Goal: Task Accomplishment & Management: Use online tool/utility

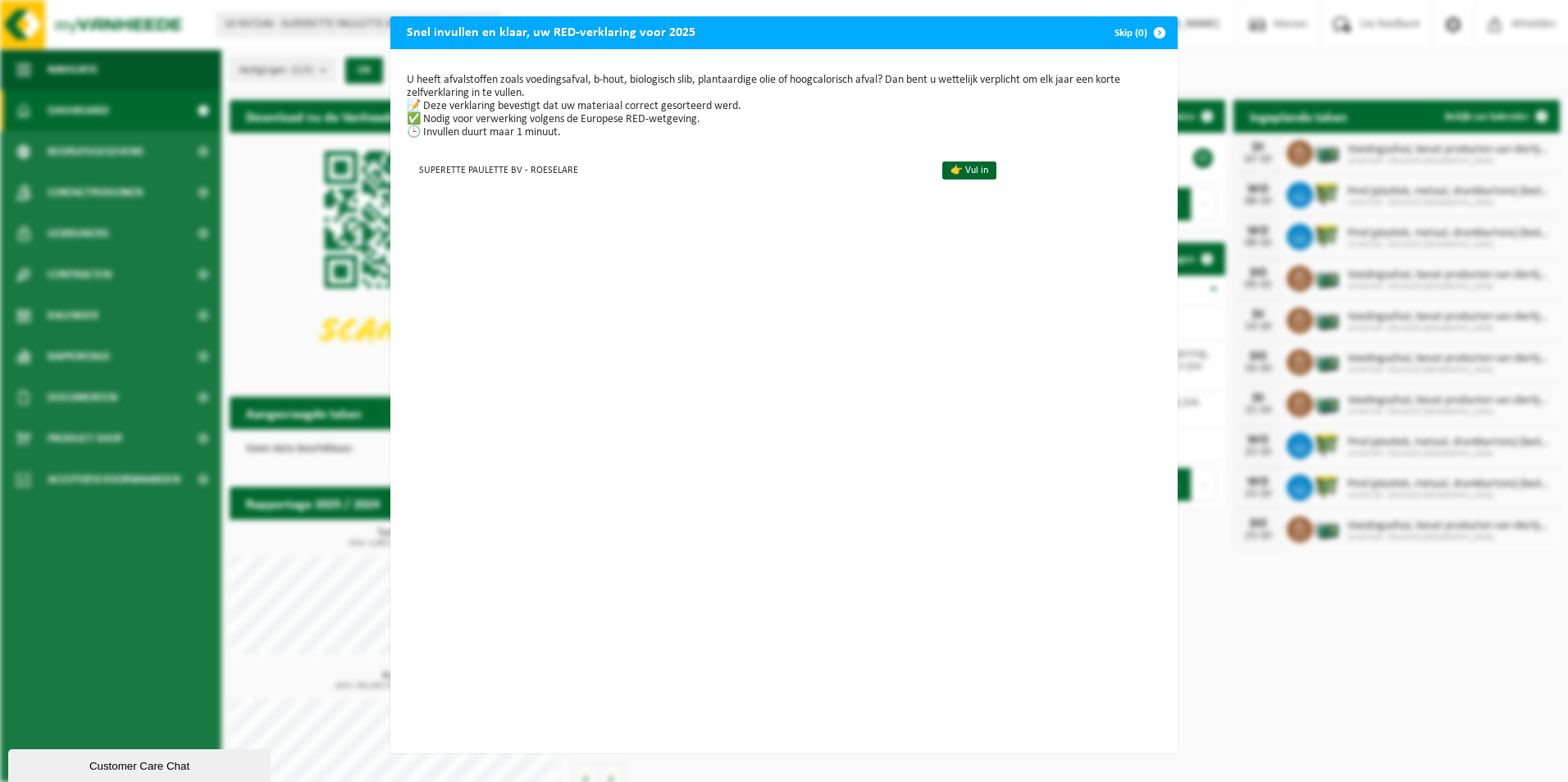
click at [1130, 31] on button "Skip (0)" at bounding box center [1139, 33] width 75 height 33
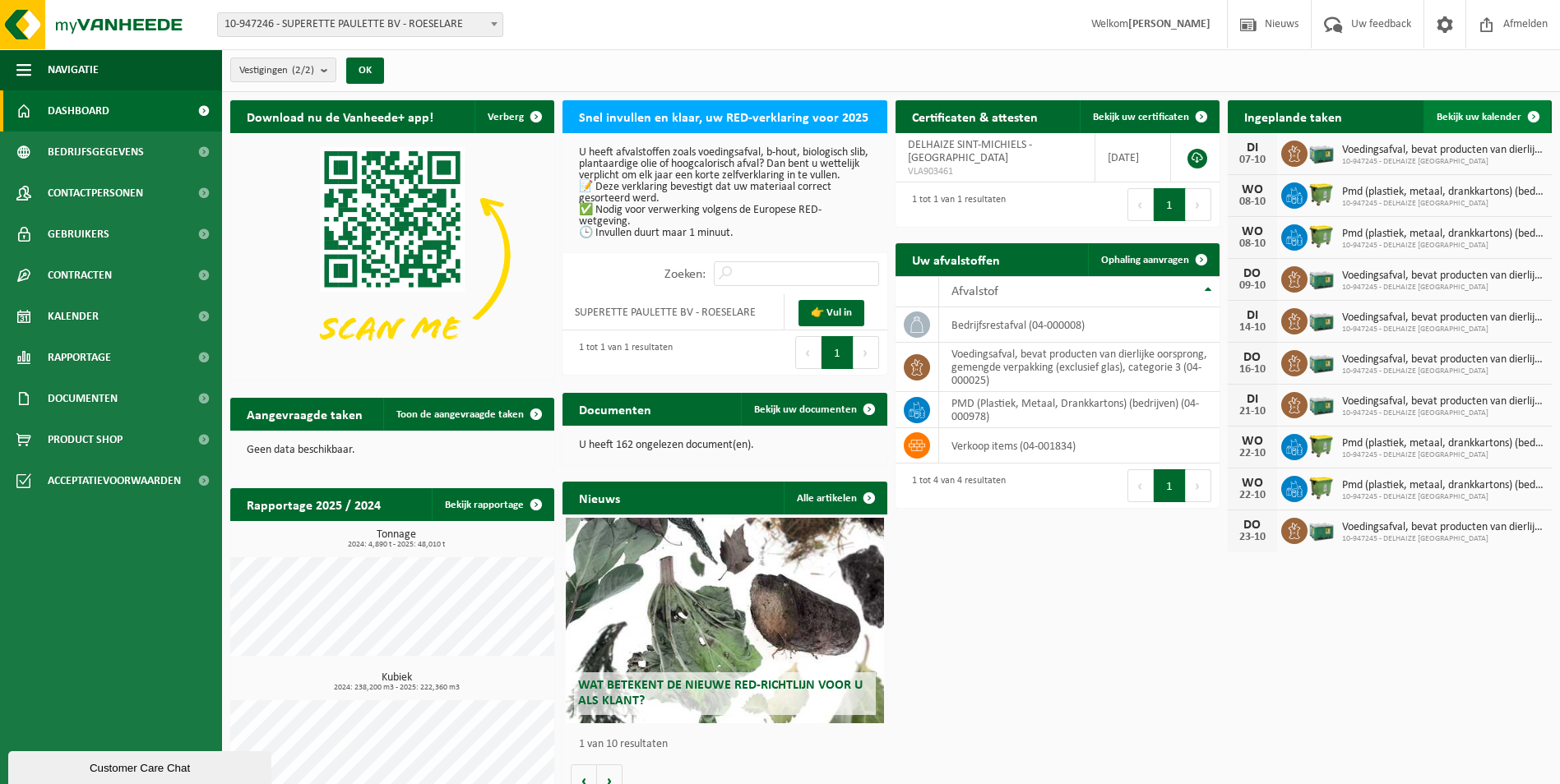
click at [1481, 112] on span "Bekijk uw kalender" at bounding box center [1479, 117] width 85 height 11
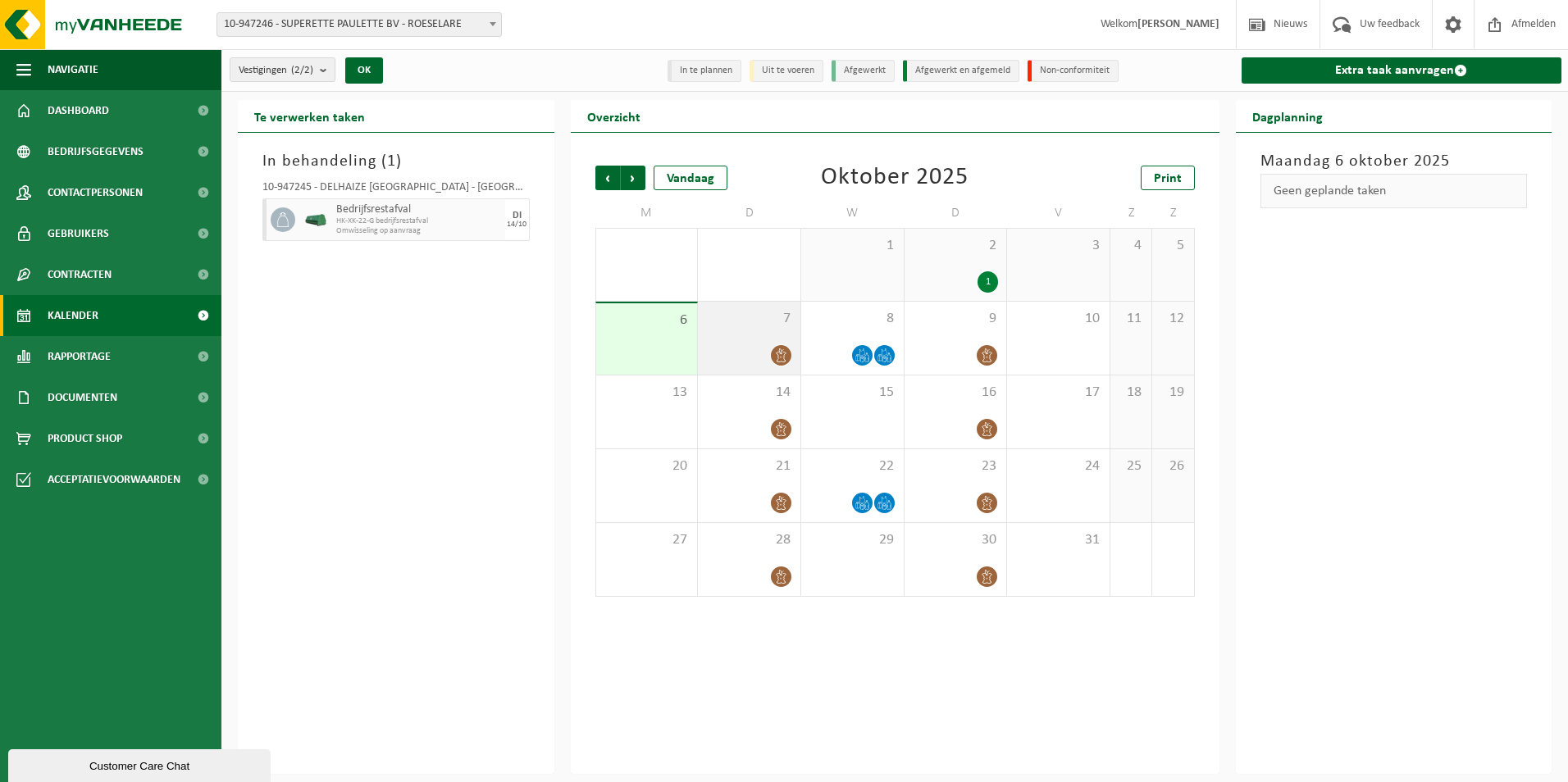
click at [777, 339] on div "7" at bounding box center [748, 338] width 103 height 73
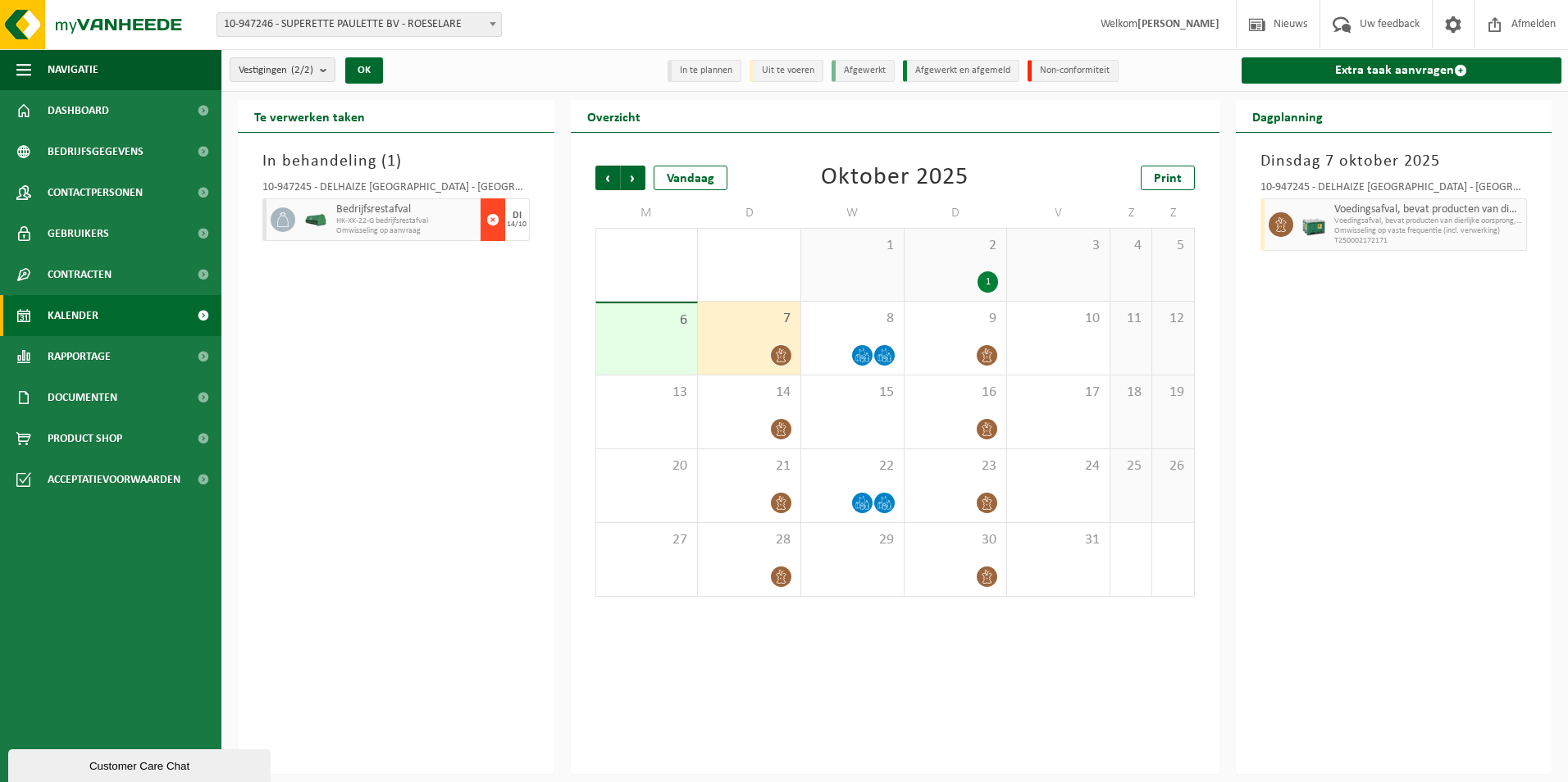
click at [496, 218] on span "button" at bounding box center [493, 220] width 13 height 33
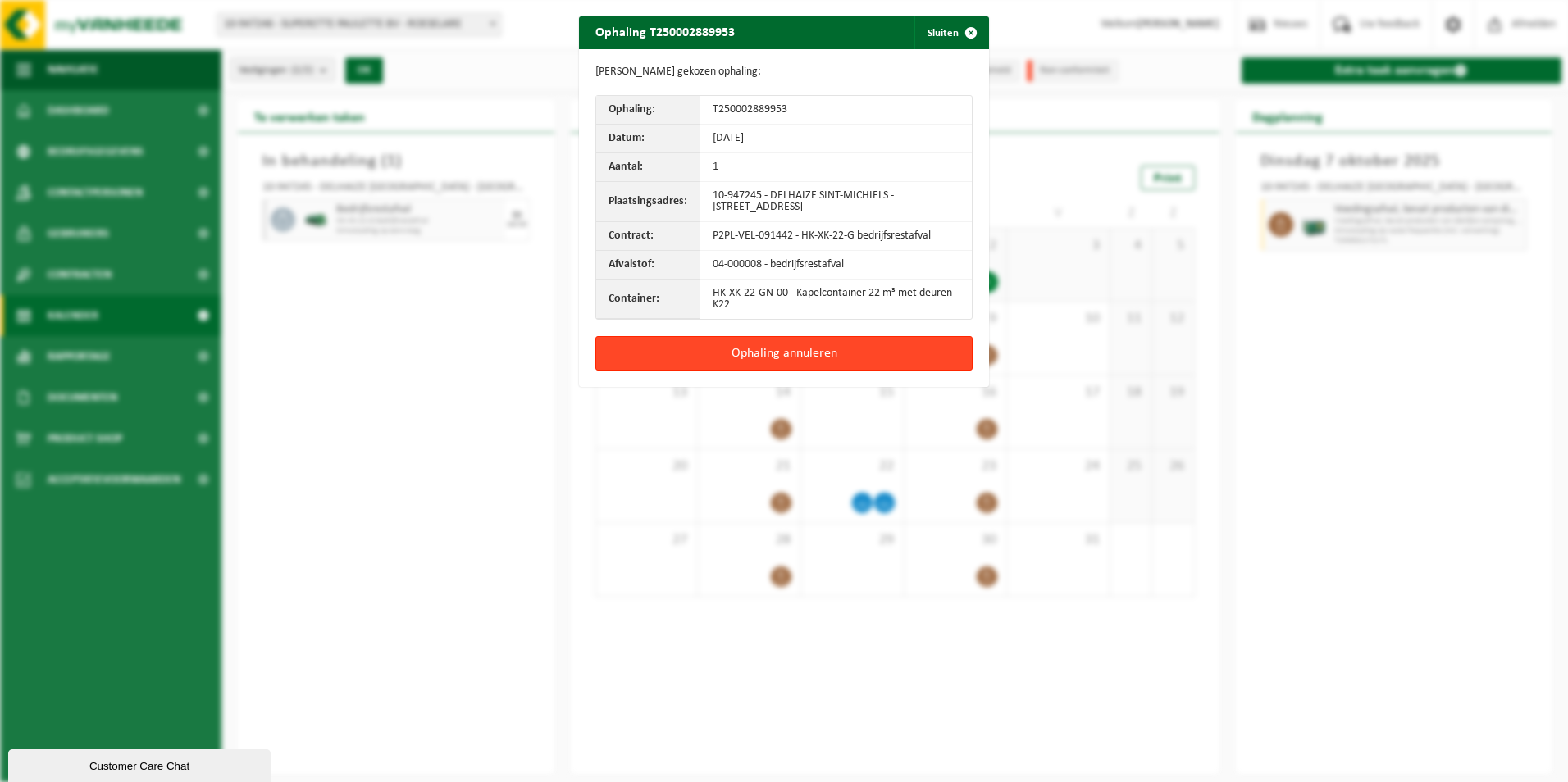
click at [702, 345] on button "Ophaling annuleren" at bounding box center [784, 354] width 378 height 35
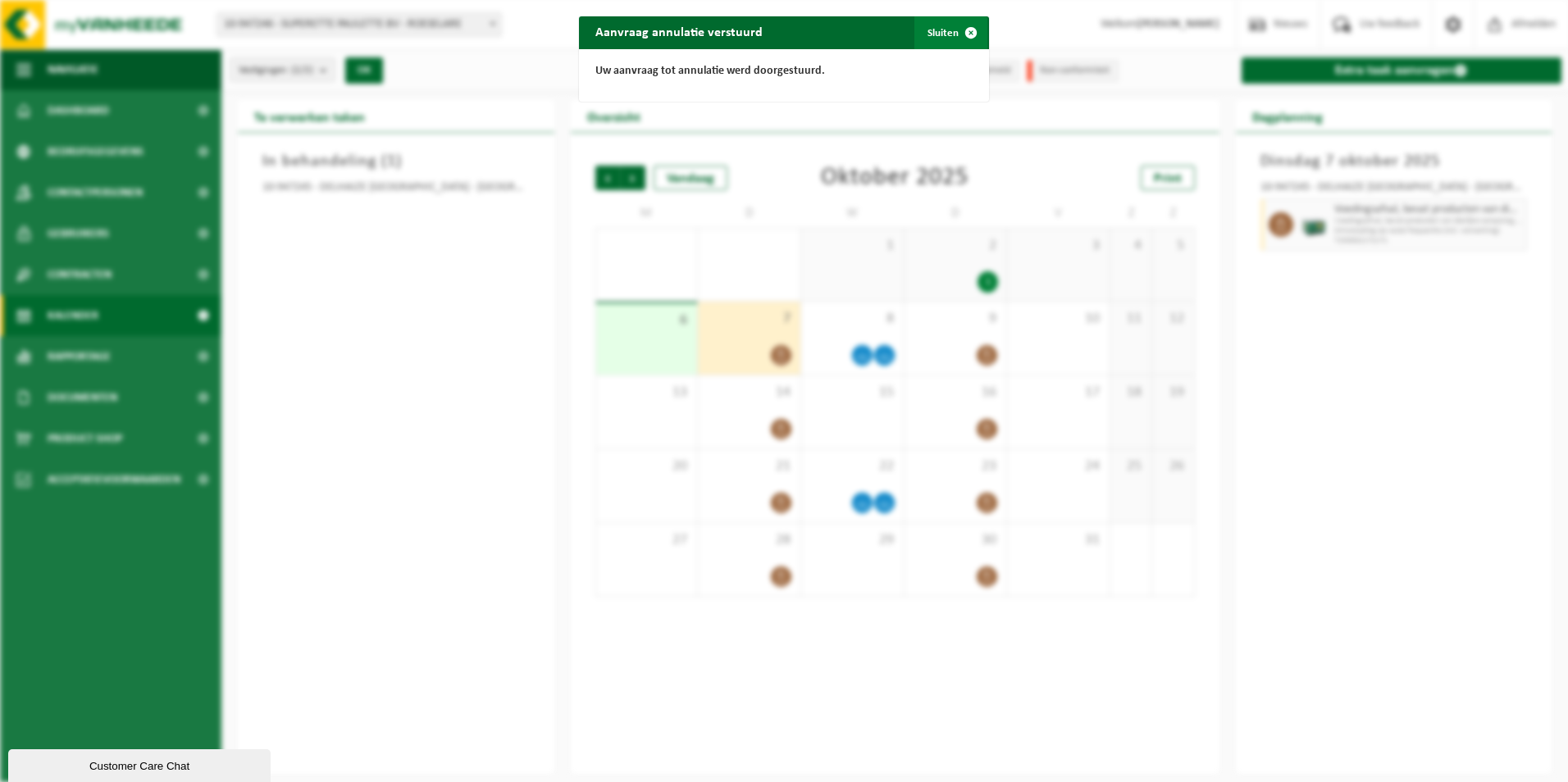
click at [933, 29] on button "Sluiten" at bounding box center [951, 33] width 73 height 33
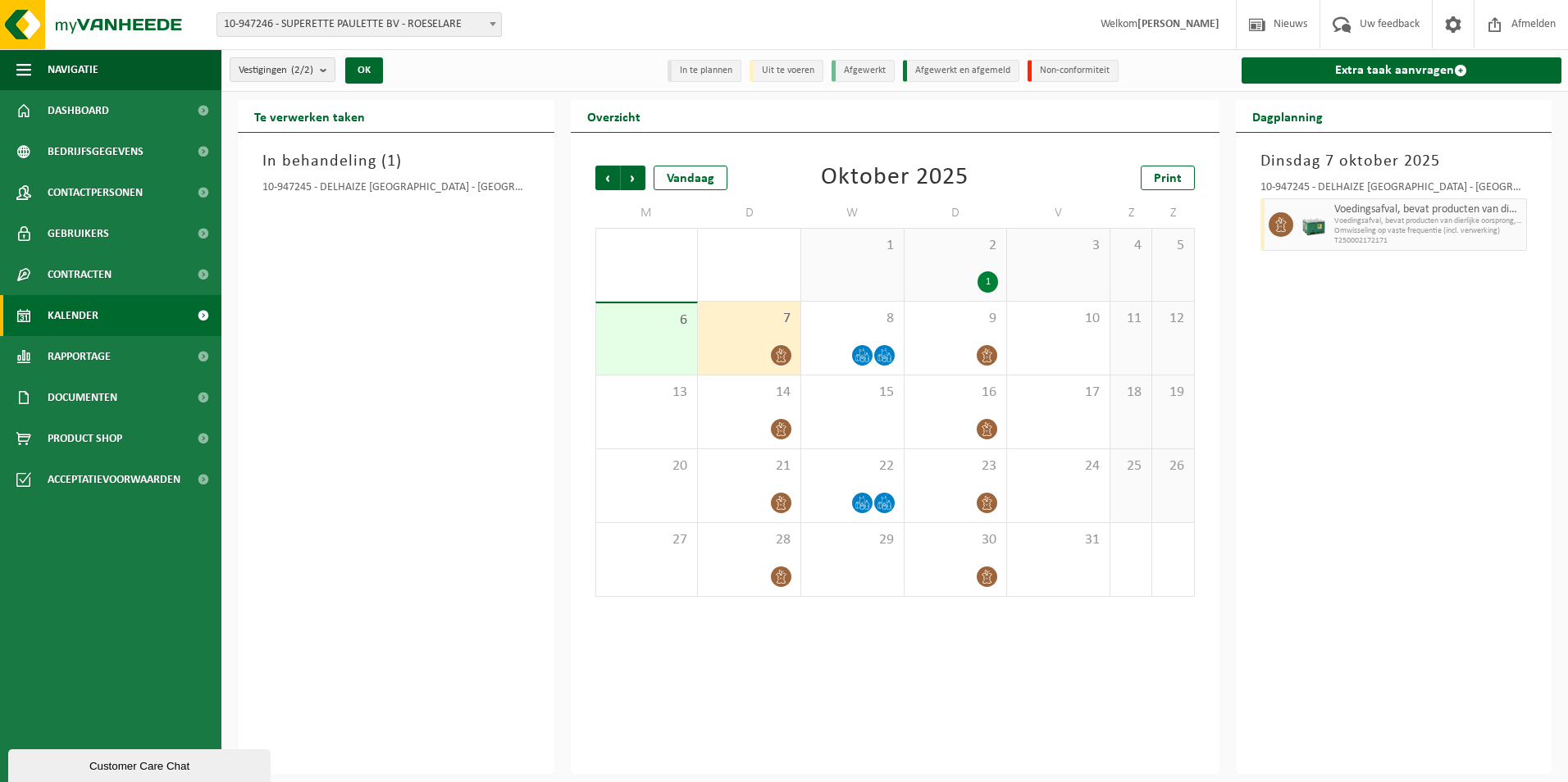
click at [754, 322] on span "7" at bounding box center [749, 319] width 86 height 18
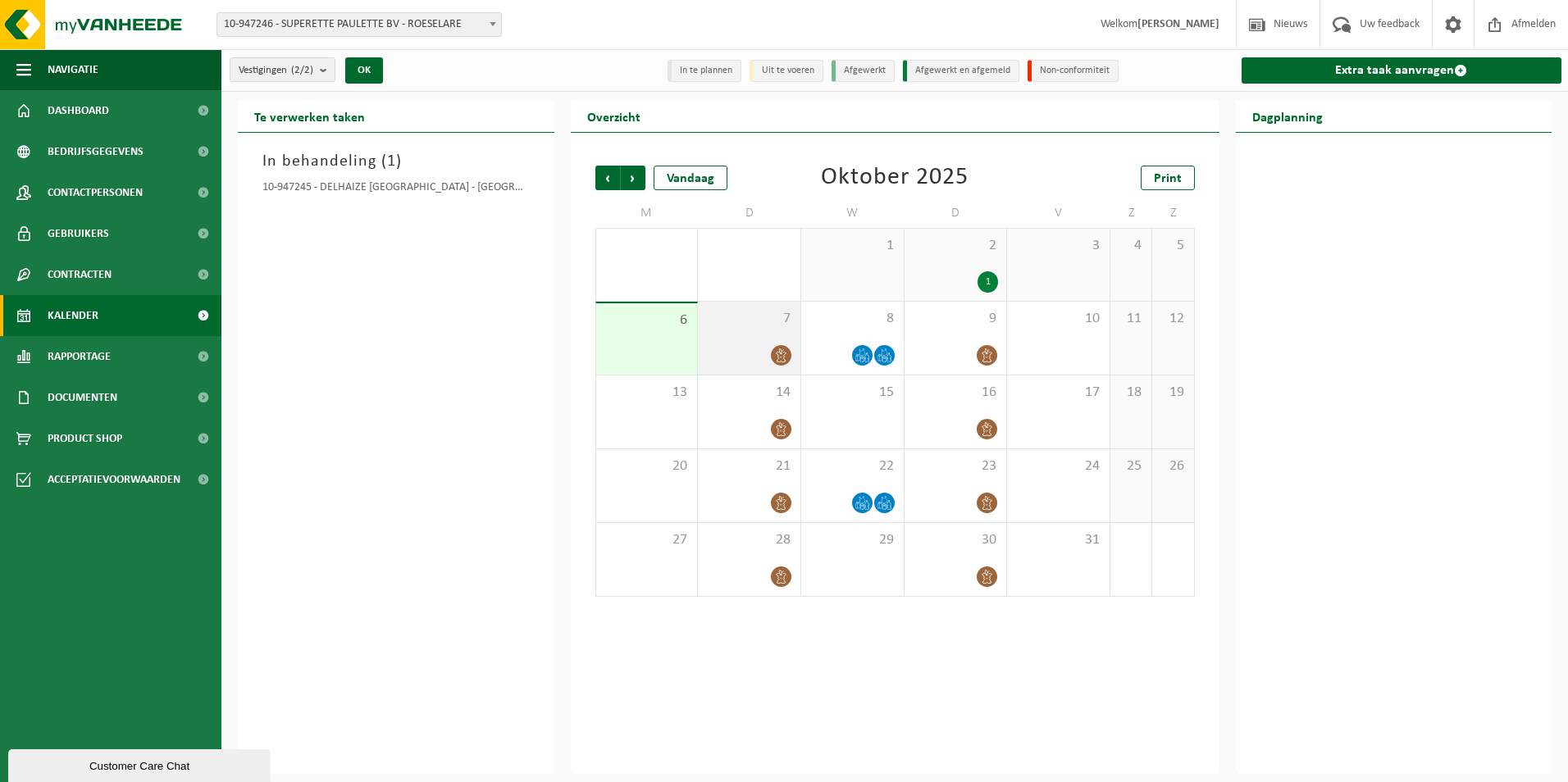
click at [775, 345] on span at bounding box center [780, 354] width 20 height 20
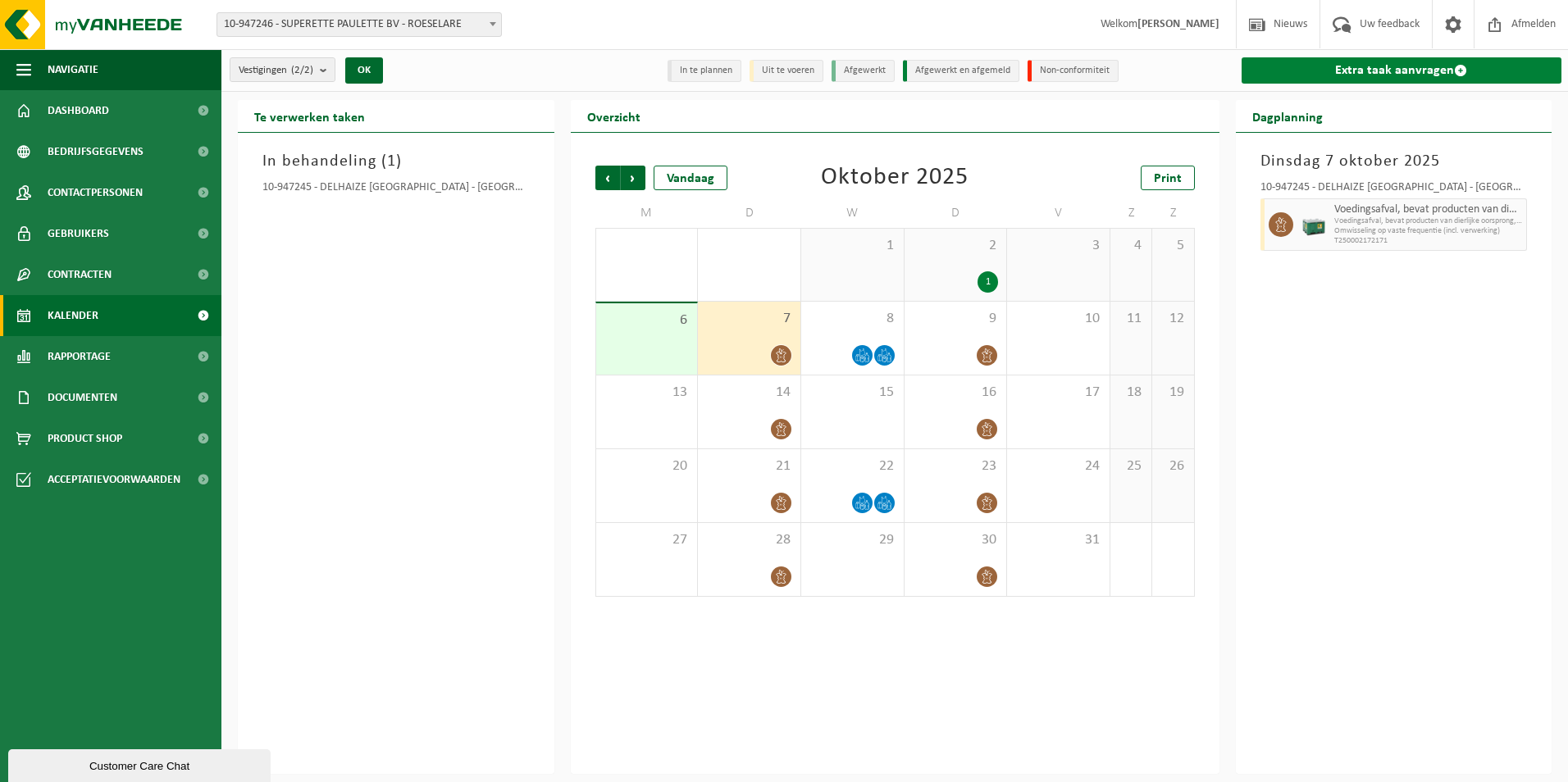
click at [1370, 65] on link "Extra taak aanvragen" at bounding box center [1402, 70] width 321 height 26
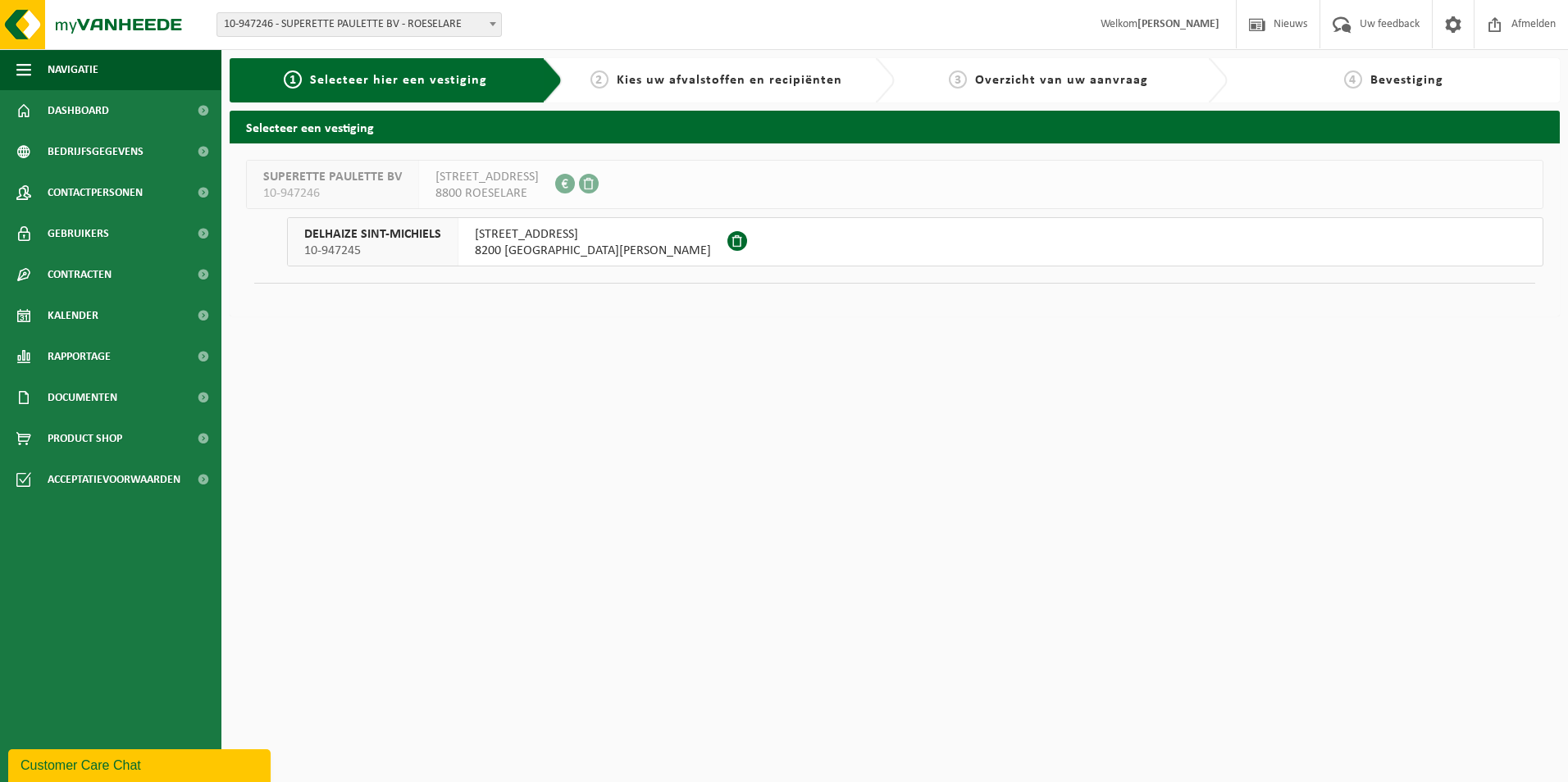
click at [556, 241] on span "KONINGING ASTRIDLAAN 41" at bounding box center [593, 234] width 236 height 16
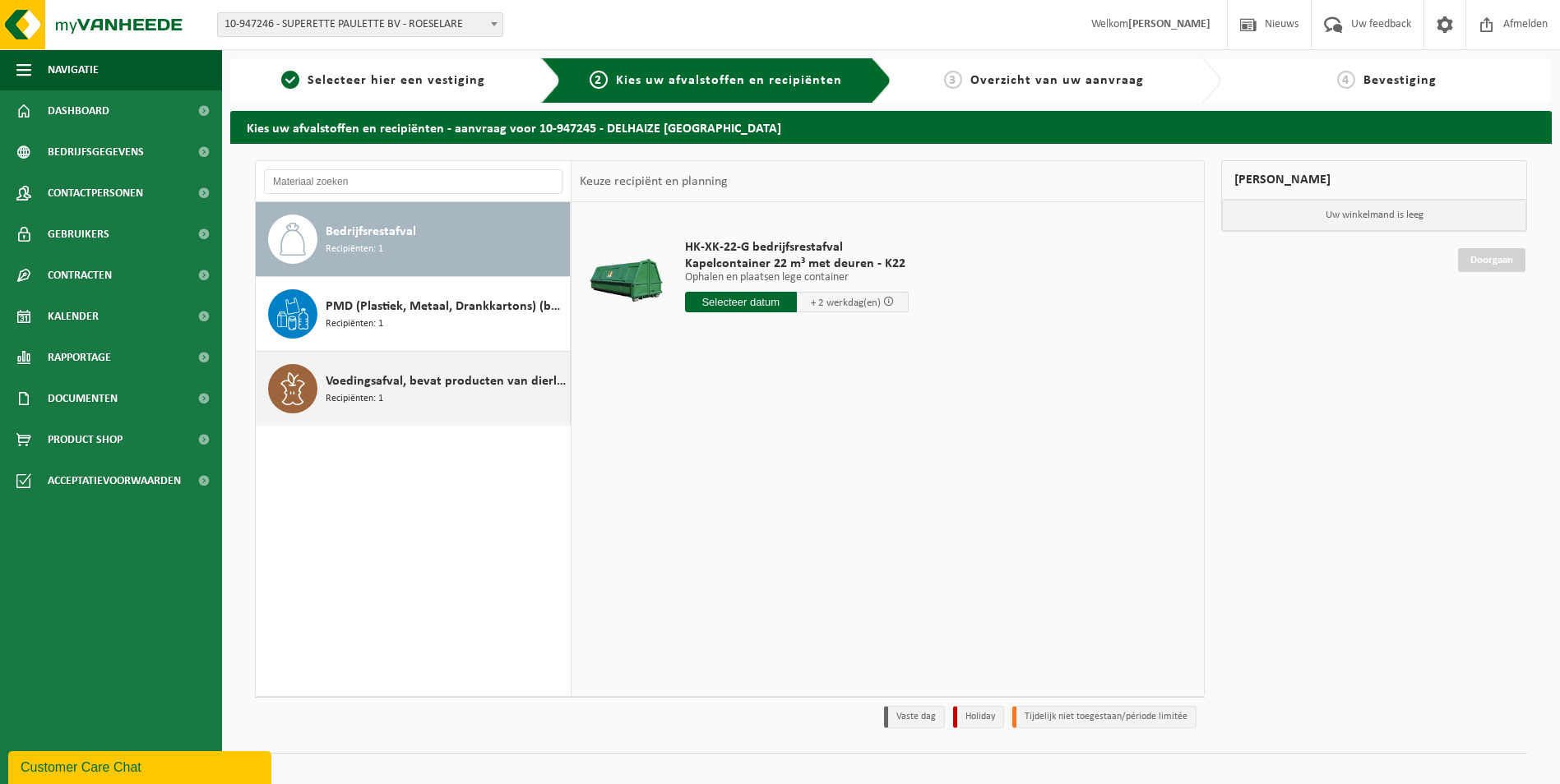
click at [415, 385] on span "Voedingsafval, bevat producten van dierlijke oorsprong, gemengde verpakking (ex…" at bounding box center [445, 381] width 240 height 19
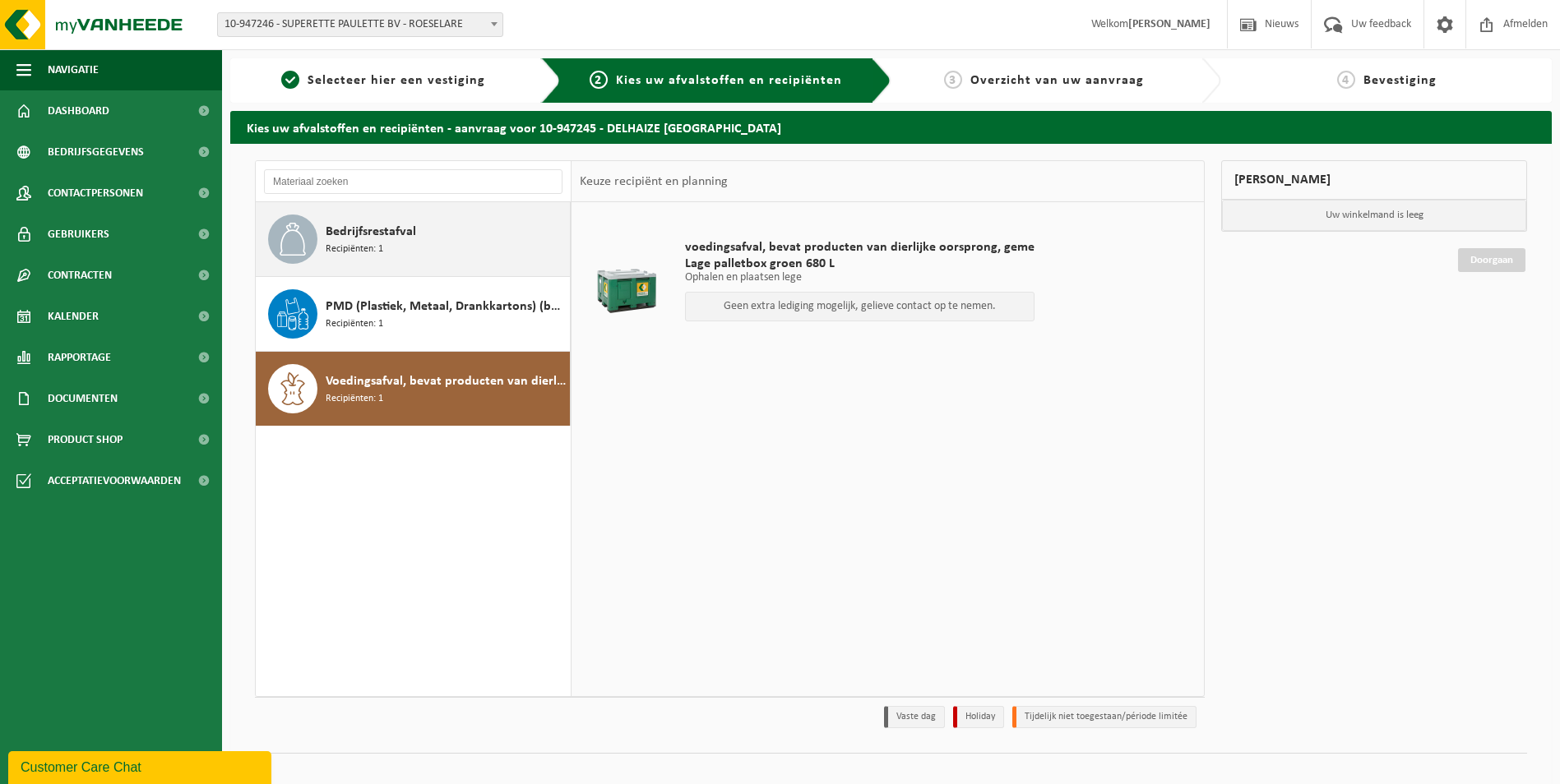
click at [471, 255] on div "Bedrijfsrestafval Recipiënten: 1" at bounding box center [445, 239] width 240 height 49
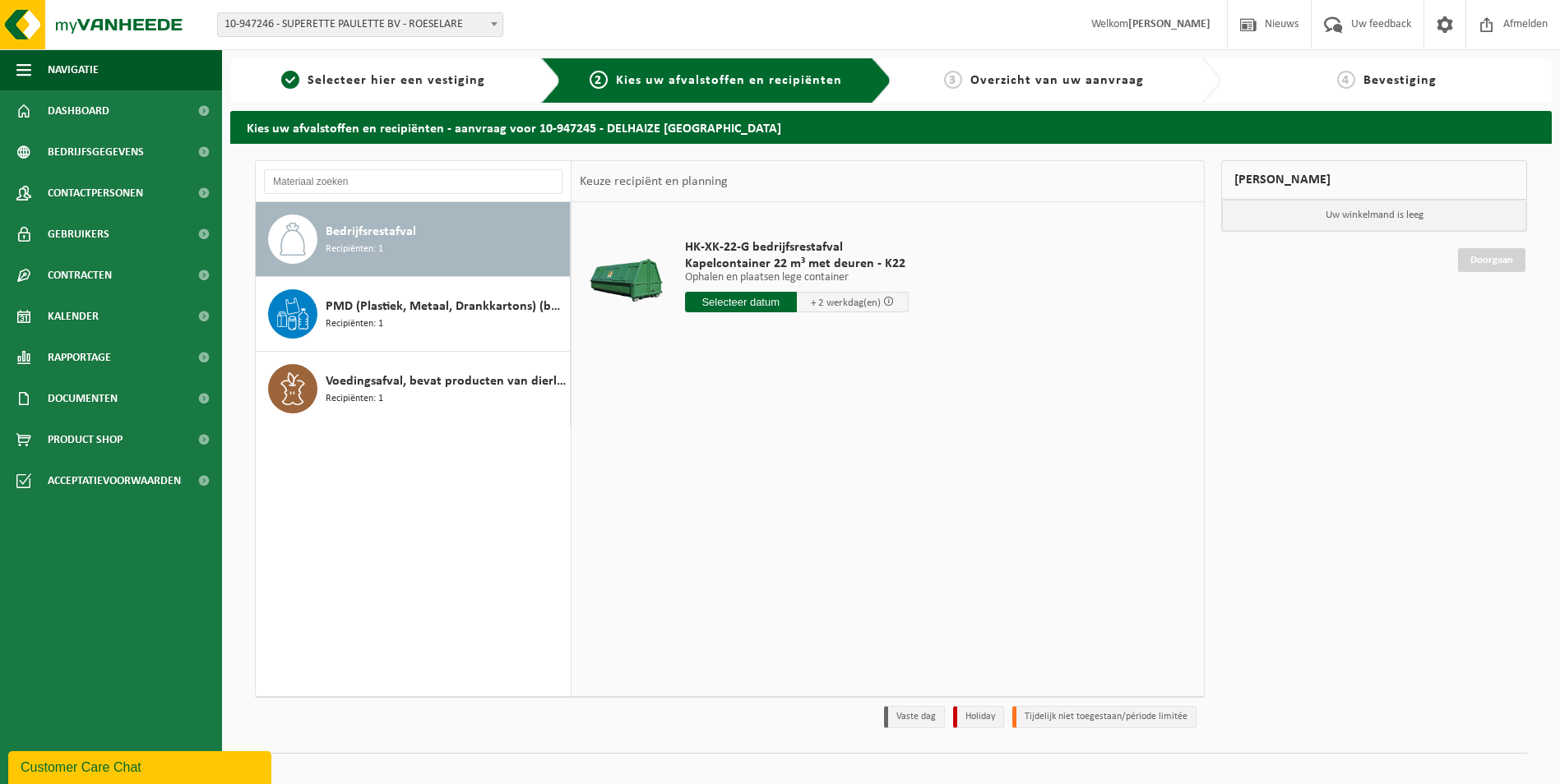
click at [732, 303] on input "text" at bounding box center [741, 301] width 112 height 20
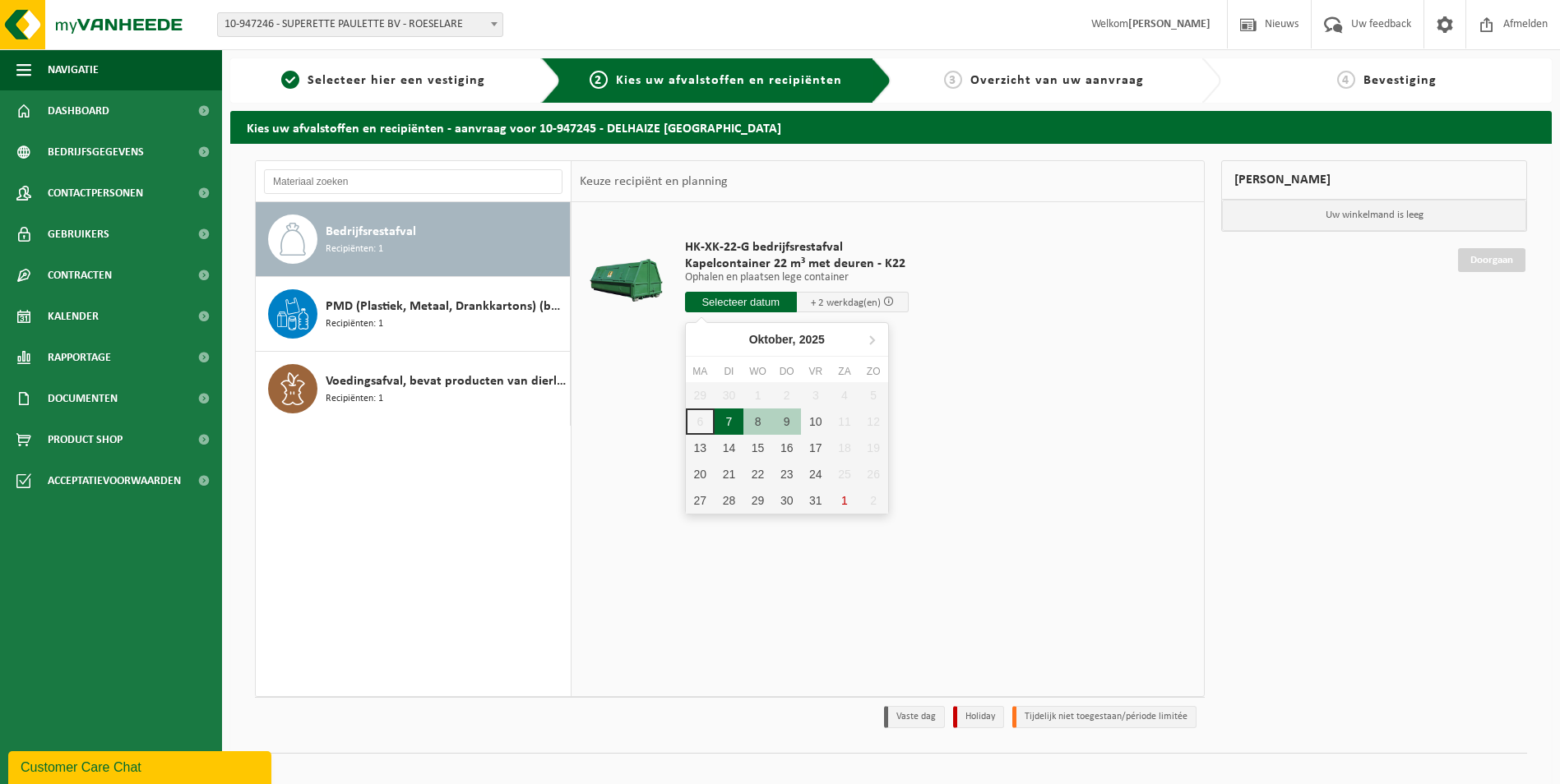
click at [729, 421] on div "7" at bounding box center [729, 421] width 29 height 26
type input "Van 2025-10-07"
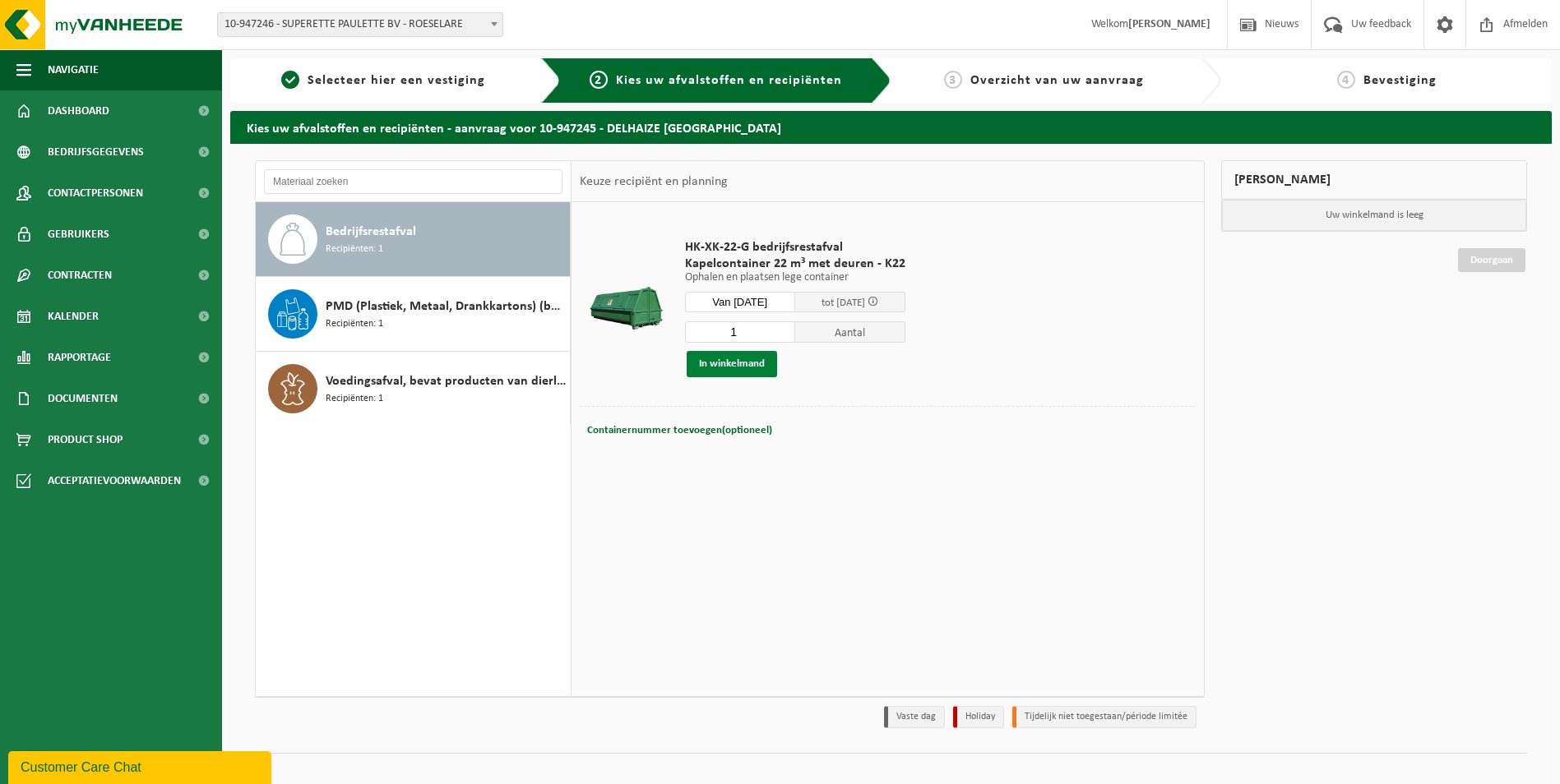
click at [741, 363] on button "In winkelmand" at bounding box center [732, 364] width 91 height 26
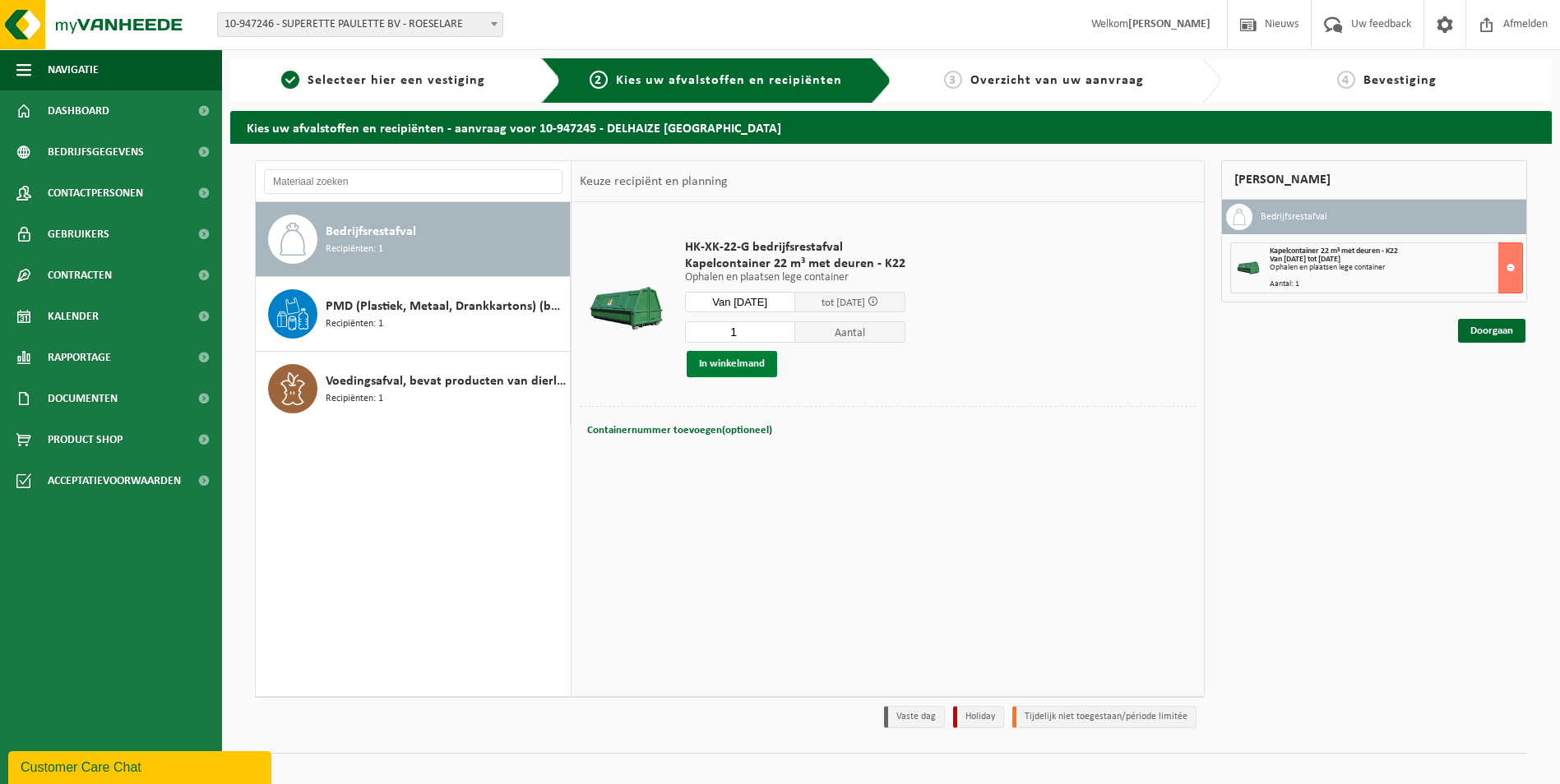
click at [737, 369] on button "In winkelmand" at bounding box center [732, 364] width 91 height 26
click at [1487, 328] on link "Doorgaan" at bounding box center [1493, 330] width 67 height 24
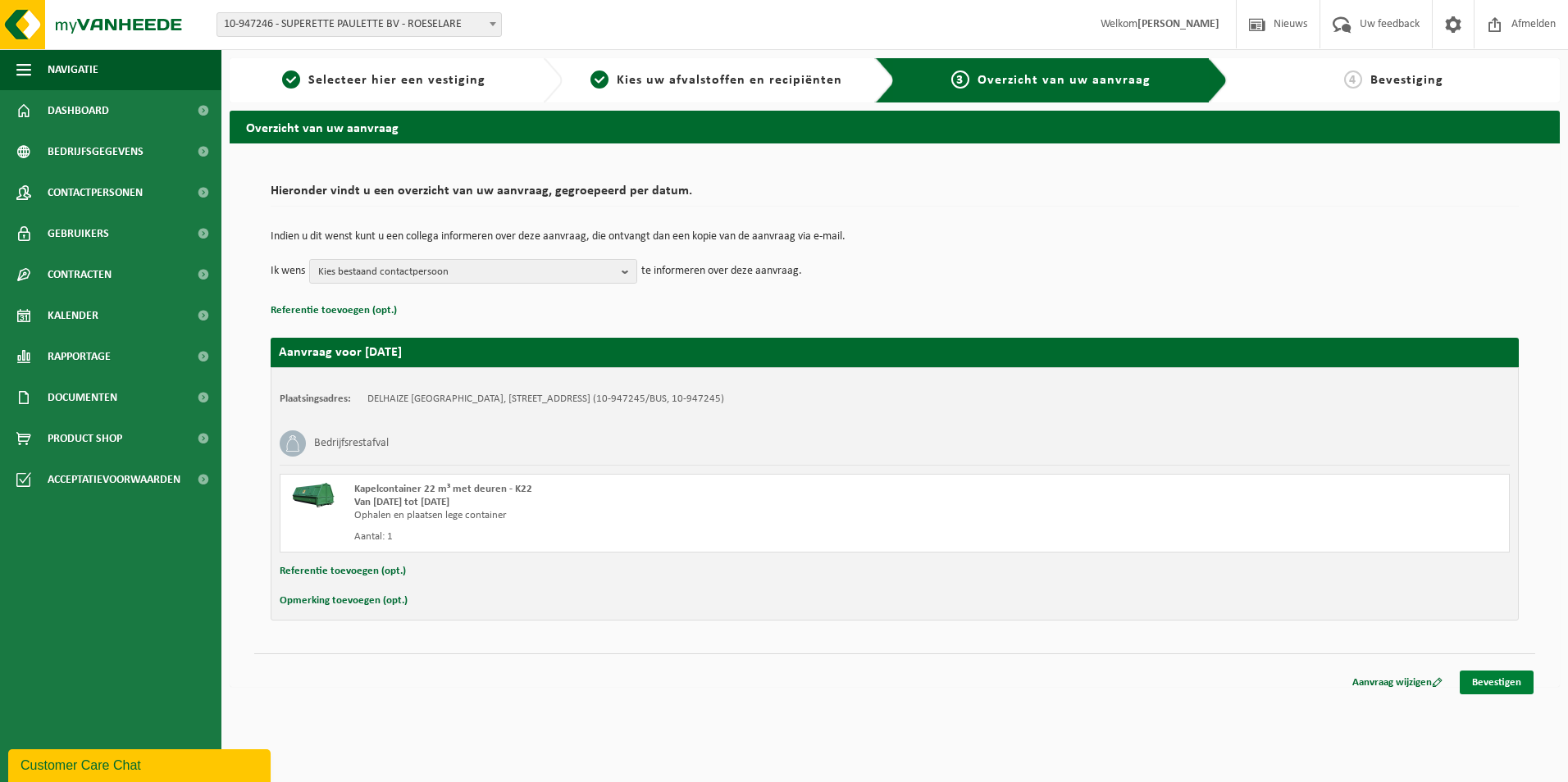
click at [1516, 672] on link "Bevestigen" at bounding box center [1497, 682] width 74 height 24
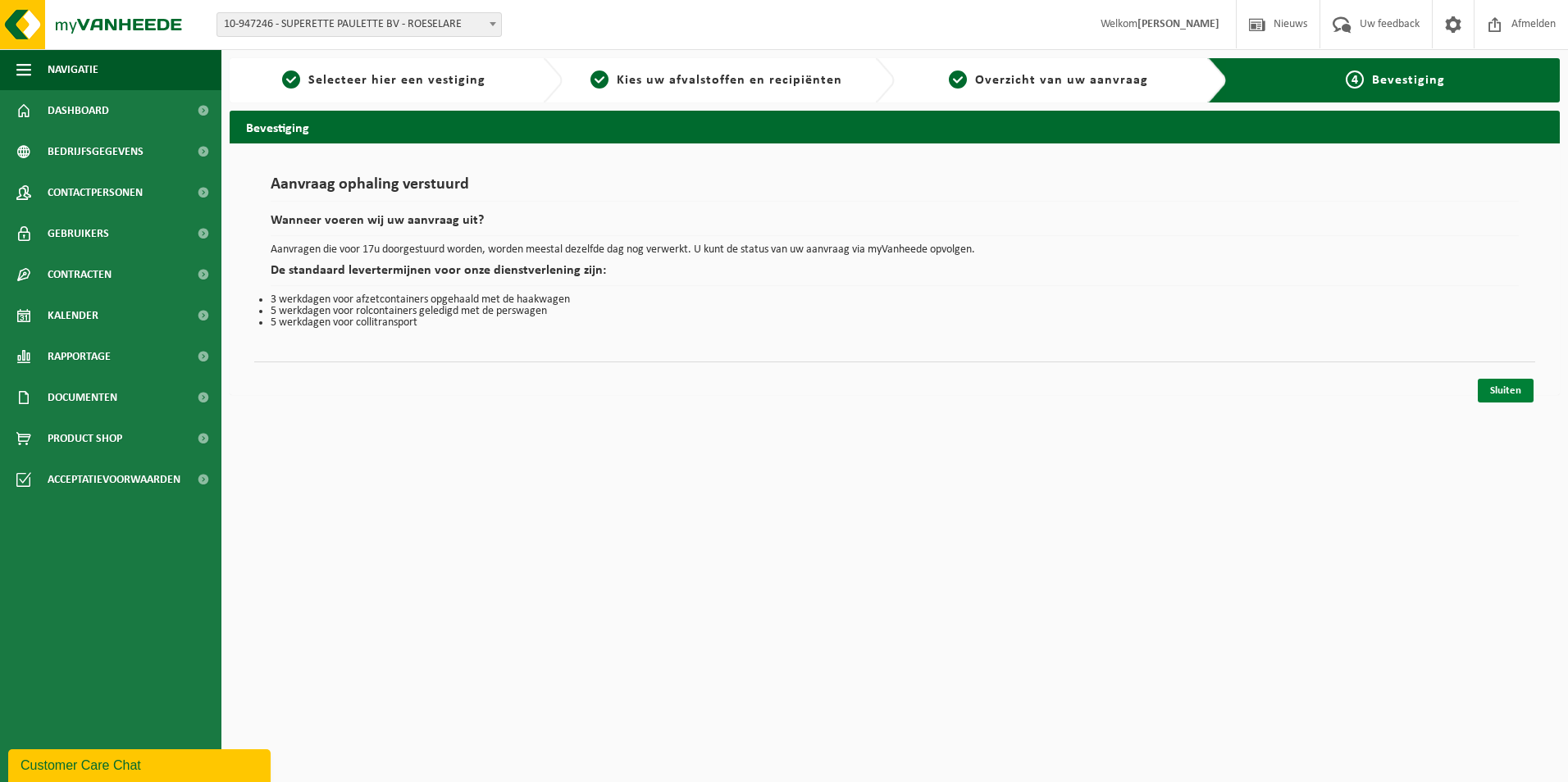
click at [1512, 394] on link "Sluiten" at bounding box center [1506, 390] width 56 height 24
